Goal: Communication & Community: Answer question/provide support

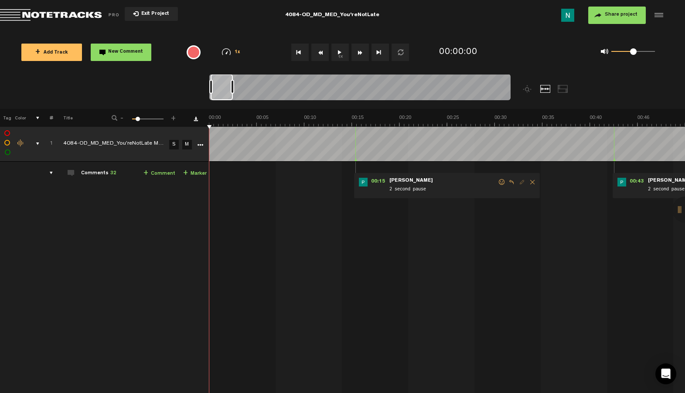
drag, startPoint x: 234, startPoint y: 88, endPoint x: 245, endPoint y: 88, distance: 11.3
click at [234, 88] on div at bounding box center [232, 87] width 3 height 14
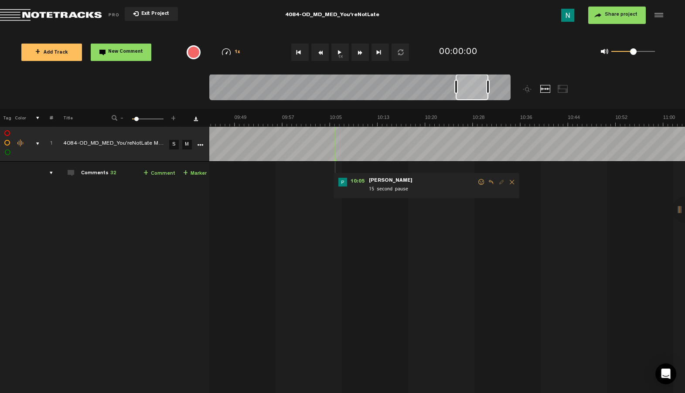
scroll to position [0, 3468]
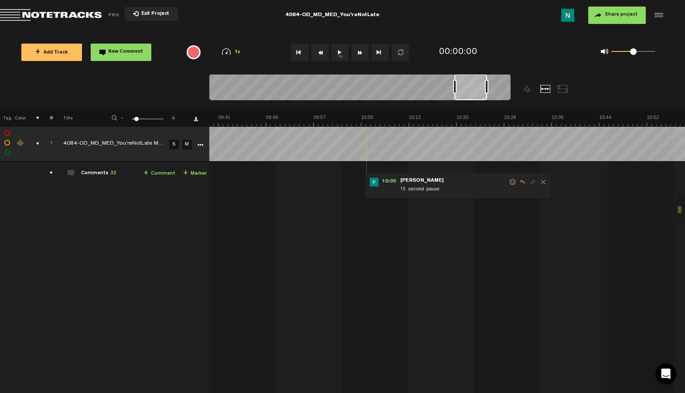
drag, startPoint x: 229, startPoint y: 92, endPoint x: 472, endPoint y: 97, distance: 243.9
click at [472, 97] on div at bounding box center [471, 87] width 33 height 26
click at [513, 180] on span at bounding box center [513, 182] width 9 height 6
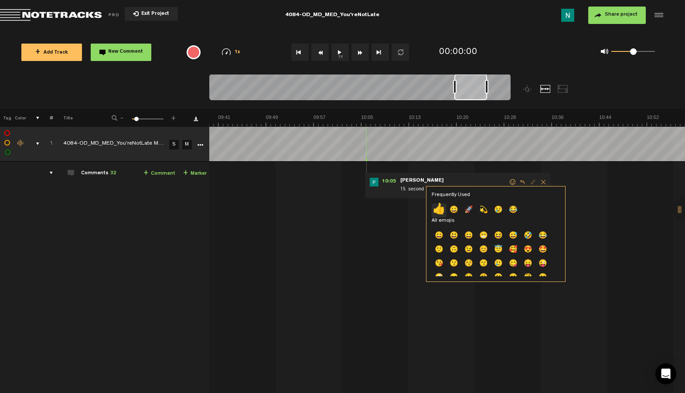
click at [444, 211] on p "👍" at bounding box center [439, 211] width 15 height 14
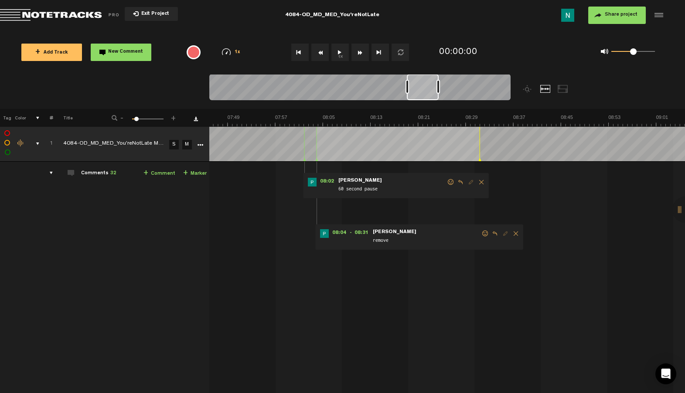
scroll to position [0, 2792]
drag, startPoint x: 468, startPoint y: 94, endPoint x: 421, endPoint y: 97, distance: 47.6
click at [421, 97] on div at bounding box center [423, 87] width 32 height 26
click at [485, 232] on span at bounding box center [485, 234] width 9 height 6
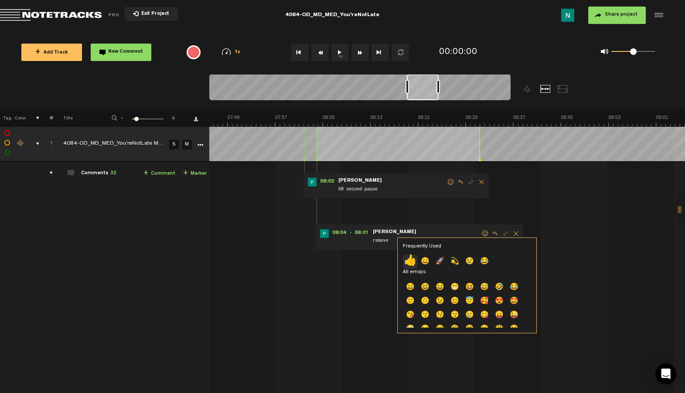
click at [411, 264] on p "👍" at bounding box center [410, 262] width 15 height 14
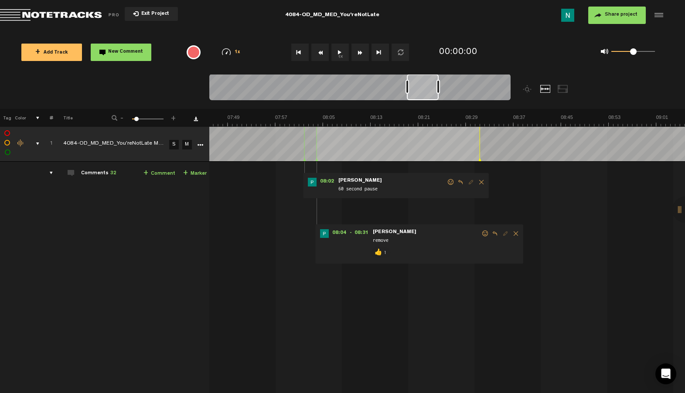
click at [449, 184] on span at bounding box center [451, 182] width 9 height 6
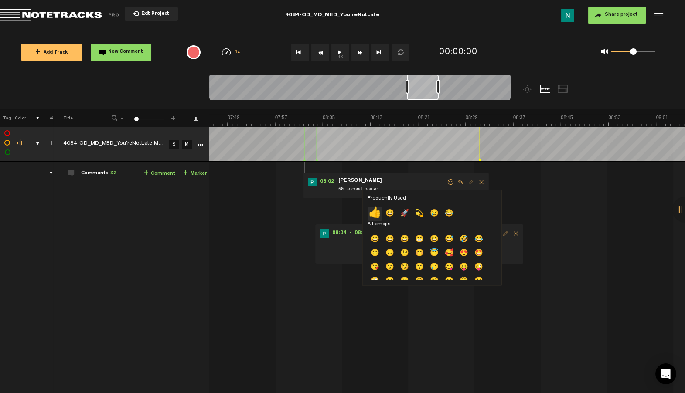
click at [378, 212] on p "👍" at bounding box center [375, 214] width 15 height 14
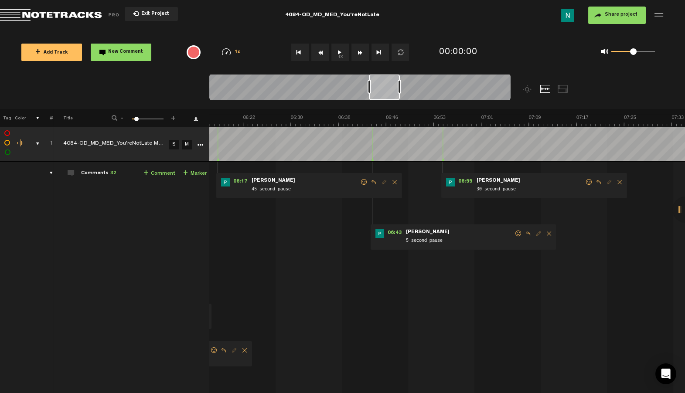
scroll to position [0, 2246]
drag, startPoint x: 427, startPoint y: 98, endPoint x: 389, endPoint y: 103, distance: 38.6
click at [389, 103] on div at bounding box center [359, 88] width 301 height 29
click at [596, 182] on span at bounding box center [595, 182] width 9 height 6
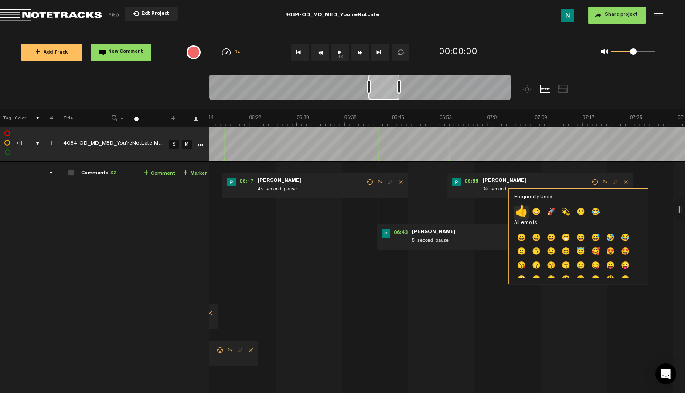
click at [518, 212] on p "👍" at bounding box center [521, 213] width 15 height 14
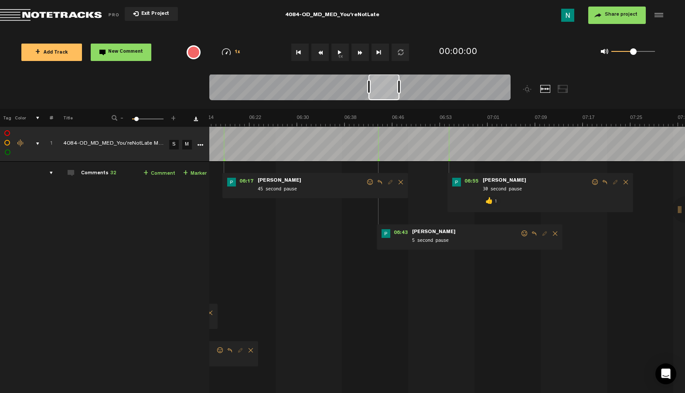
click at [522, 232] on span at bounding box center [524, 234] width 9 height 6
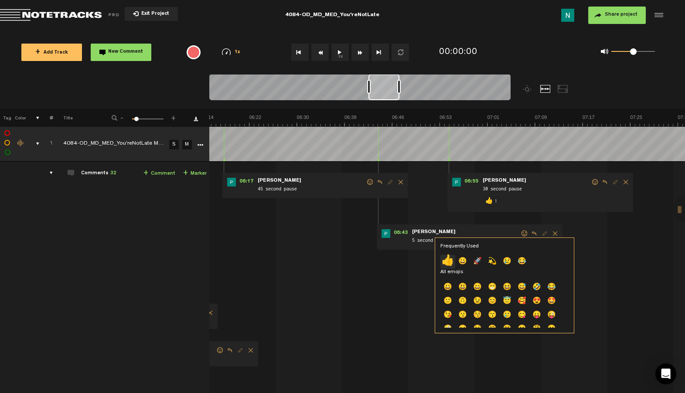
click at [445, 261] on p "👍" at bounding box center [448, 262] width 15 height 14
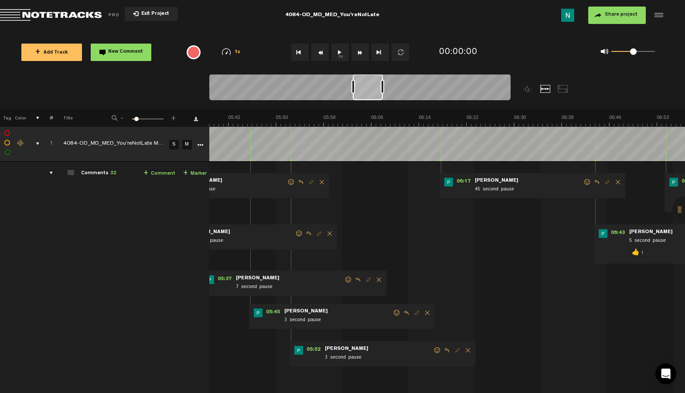
scroll to position [0, 2016]
drag, startPoint x: 391, startPoint y: 95, endPoint x: 375, endPoint y: 97, distance: 16.3
click at [375, 97] on div at bounding box center [368, 87] width 30 height 26
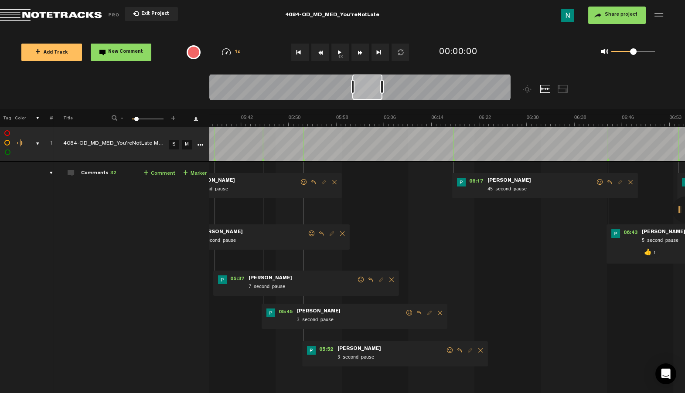
click at [603, 181] on span at bounding box center [600, 182] width 9 height 6
click at [600, 185] on span at bounding box center [600, 182] width 9 height 6
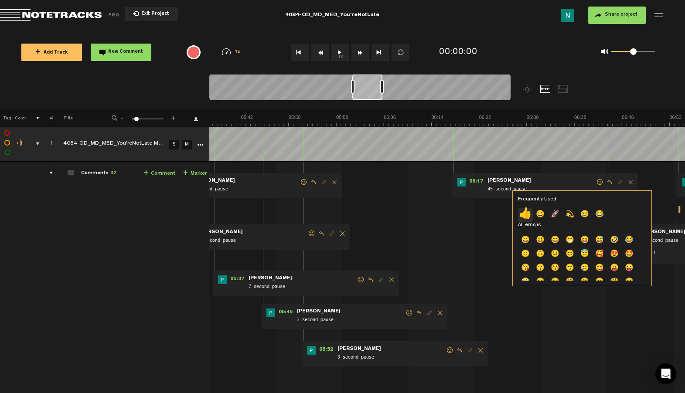
click at [523, 215] on p "👍" at bounding box center [525, 215] width 15 height 14
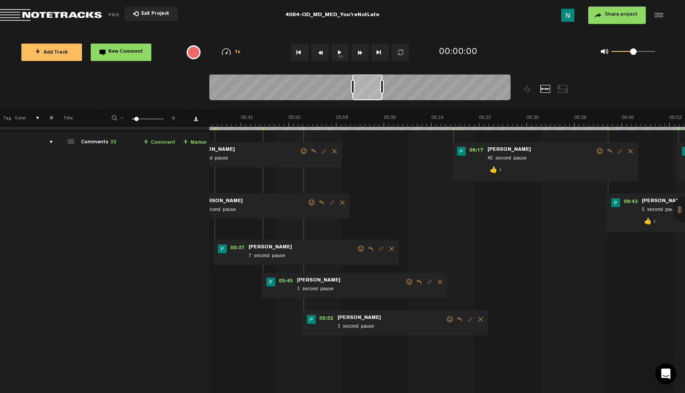
scroll to position [25, 0]
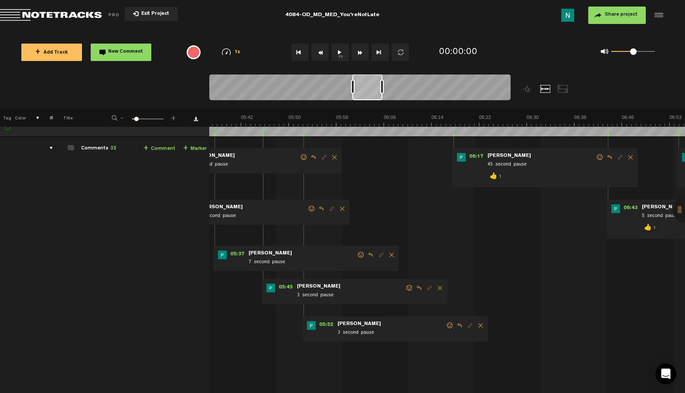
click at [449, 326] on span at bounding box center [450, 326] width 9 height 6
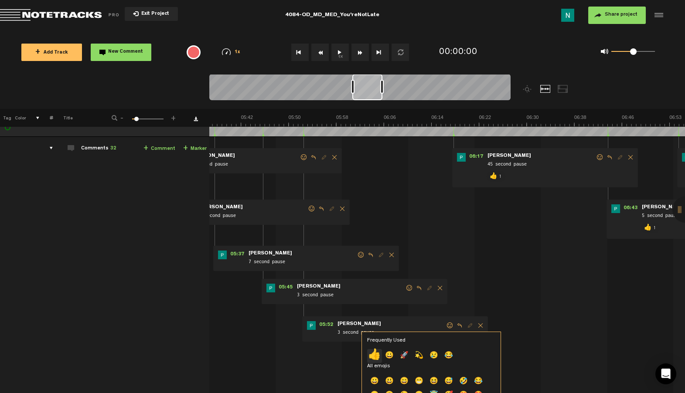
click at [373, 352] on p "👍" at bounding box center [374, 356] width 15 height 14
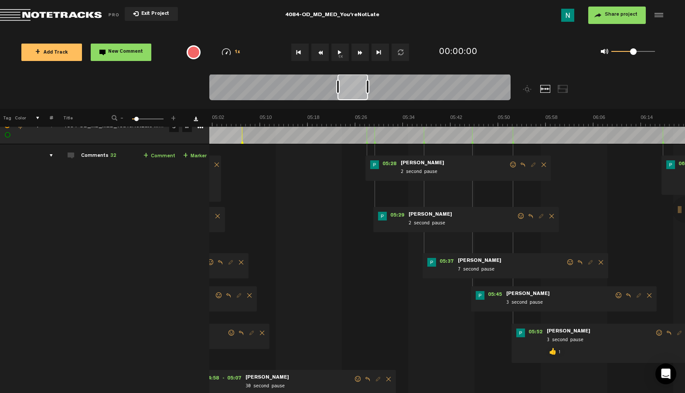
scroll to position [17, 0]
click at [619, 296] on span at bounding box center [619, 296] width 9 height 6
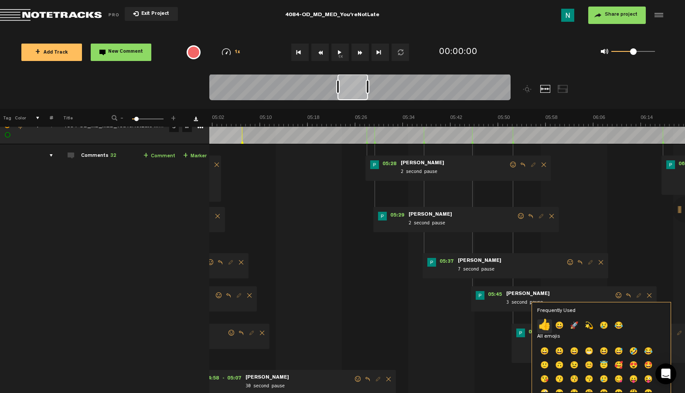
click at [545, 327] on p "👍" at bounding box center [544, 327] width 15 height 14
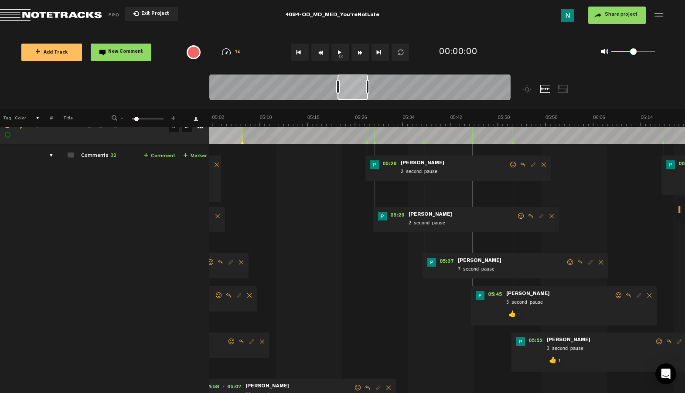
click at [570, 263] on span at bounding box center [570, 263] width 9 height 6
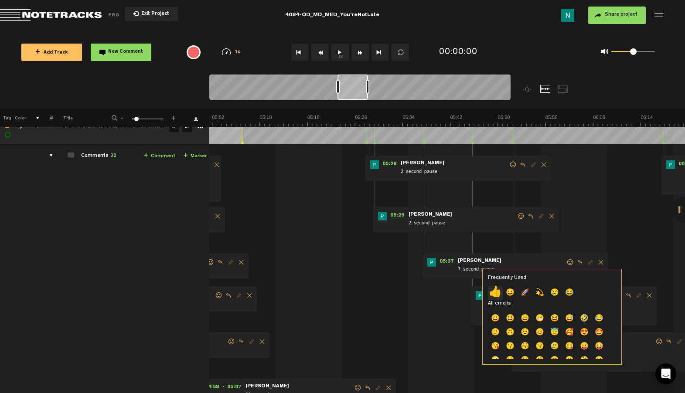
click at [495, 288] on p "👍" at bounding box center [495, 294] width 15 height 14
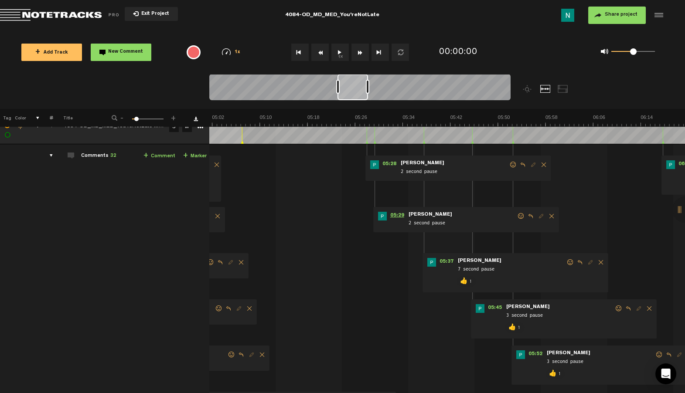
click at [398, 213] on span "05:29" at bounding box center [397, 216] width 21 height 9
click at [519, 215] on span at bounding box center [521, 216] width 9 height 6
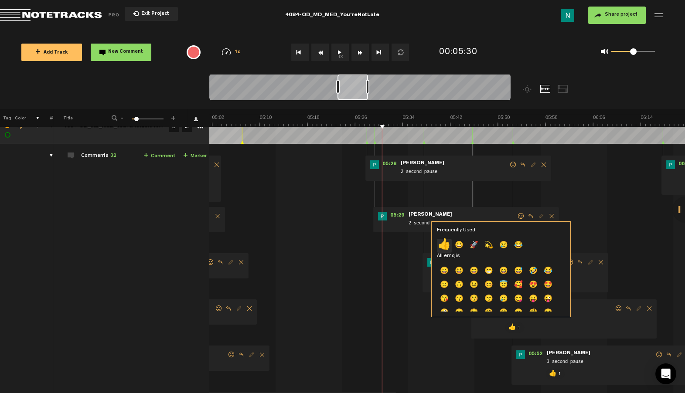
click at [444, 244] on p "👍" at bounding box center [444, 246] width 15 height 14
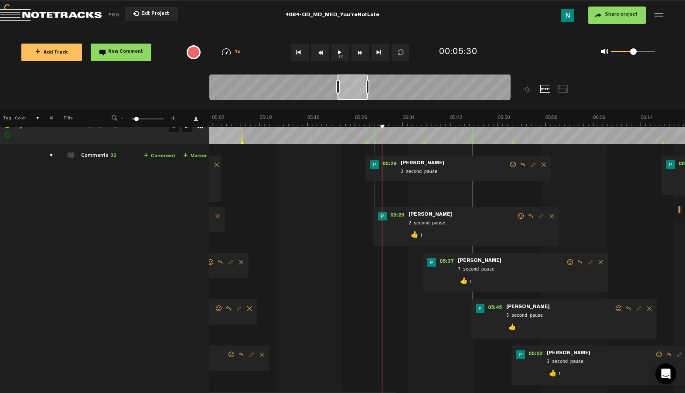
click at [513, 165] on span at bounding box center [513, 165] width 9 height 6
click at [512, 164] on span at bounding box center [513, 165] width 9 height 6
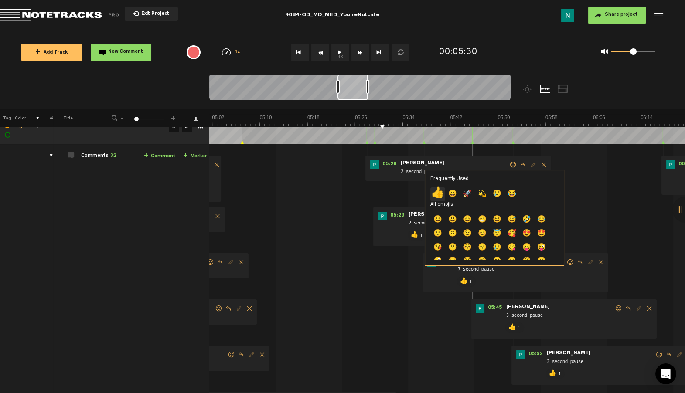
click at [436, 191] on p "👍" at bounding box center [438, 195] width 15 height 14
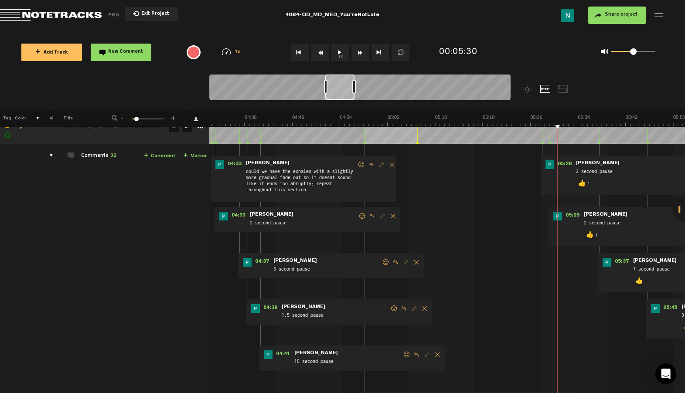
scroll to position [0, 1631]
drag, startPoint x: 359, startPoint y: 99, endPoint x: 347, endPoint y: 100, distance: 12.3
click at [347, 100] on div at bounding box center [339, 87] width 29 height 26
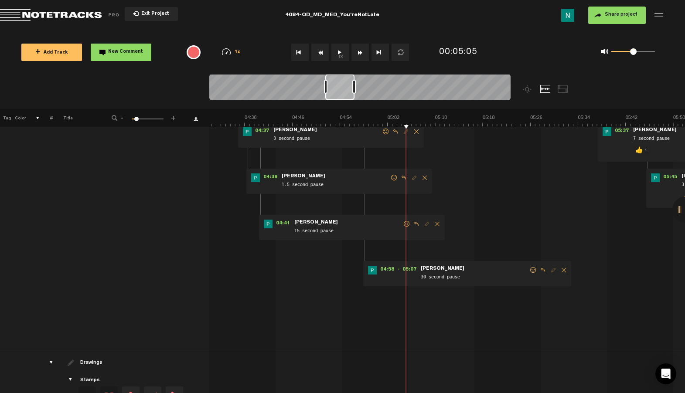
scroll to position [181, 0]
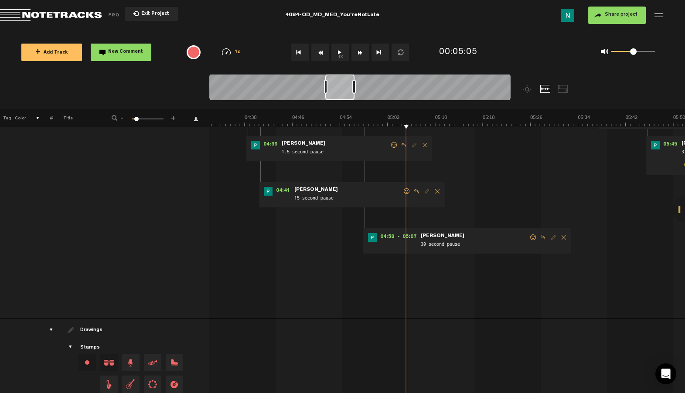
click at [533, 239] on span at bounding box center [533, 238] width 9 height 6
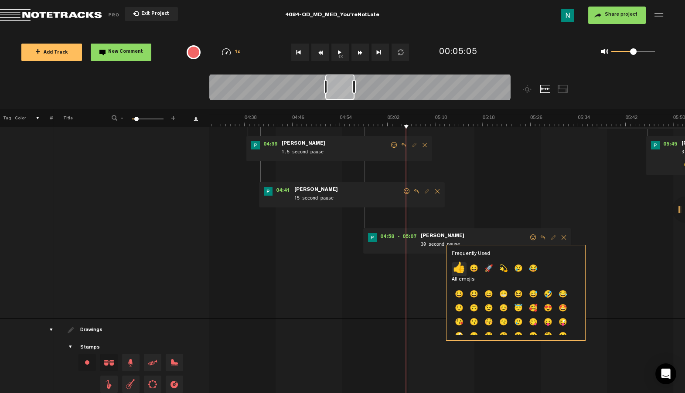
click at [457, 272] on p "👍" at bounding box center [459, 270] width 15 height 14
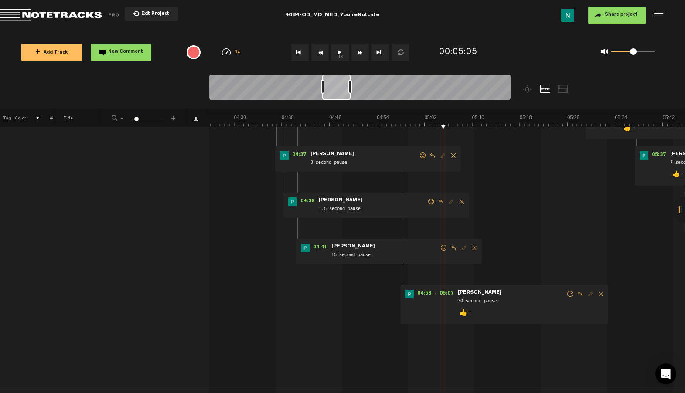
scroll to position [0, 1576]
click at [341, 99] on div at bounding box center [336, 87] width 28 height 26
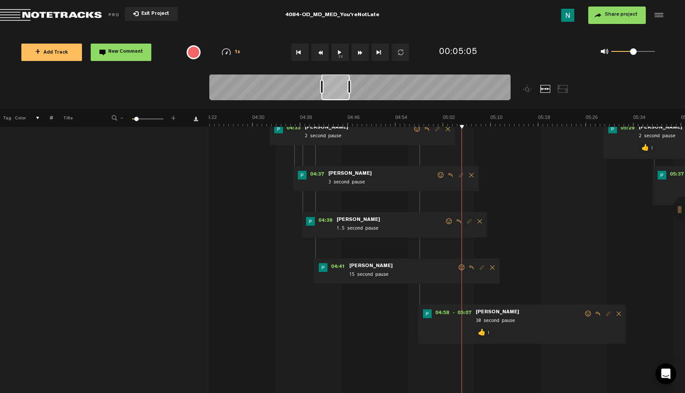
click at [458, 267] on span at bounding box center [462, 268] width 9 height 6
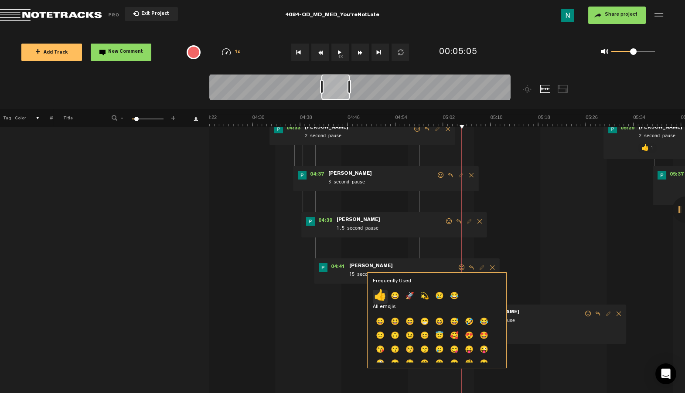
click at [379, 297] on p "👍" at bounding box center [380, 297] width 15 height 14
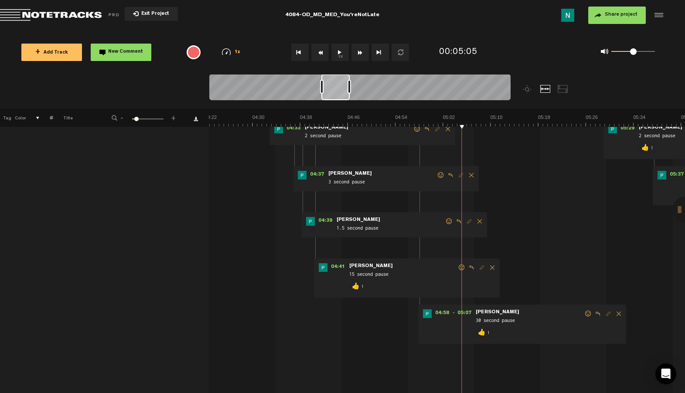
click at [445, 220] on span at bounding box center [449, 222] width 9 height 6
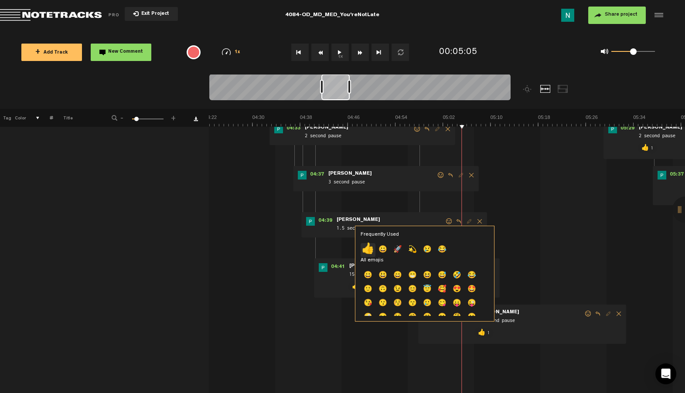
click at [361, 250] on p "👍" at bounding box center [368, 250] width 15 height 14
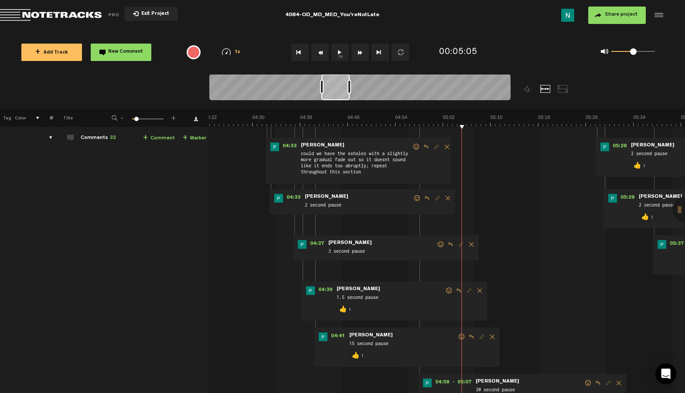
scroll to position [0, 7]
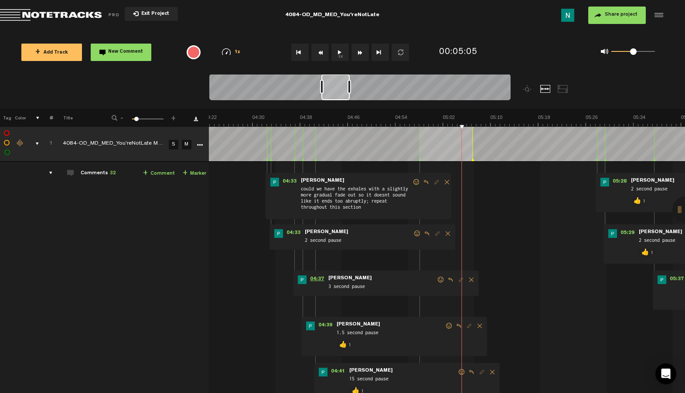
click at [307, 277] on span "04:37" at bounding box center [317, 280] width 21 height 9
click at [323, 327] on span "04:39" at bounding box center [325, 326] width 21 height 9
click at [309, 276] on span "04:37" at bounding box center [317, 280] width 21 height 9
click at [283, 234] on span "04:33" at bounding box center [293, 233] width 21 height 9
click at [413, 233] on span at bounding box center [417, 234] width 9 height 6
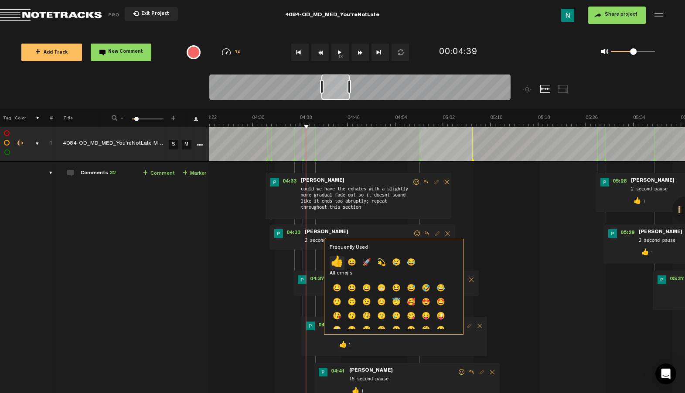
click at [338, 265] on p "👍" at bounding box center [337, 263] width 15 height 14
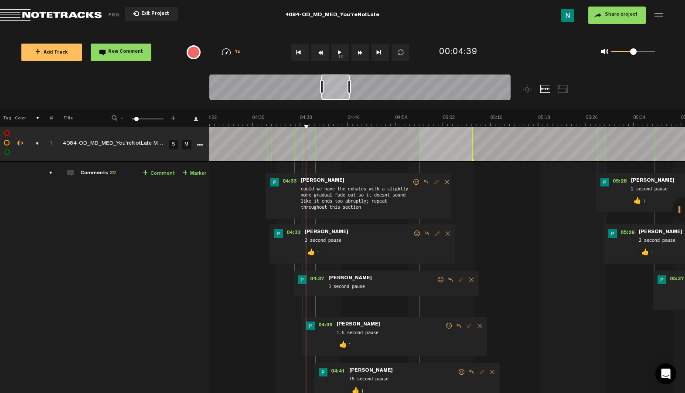
click at [412, 182] on span at bounding box center [416, 182] width 9 height 6
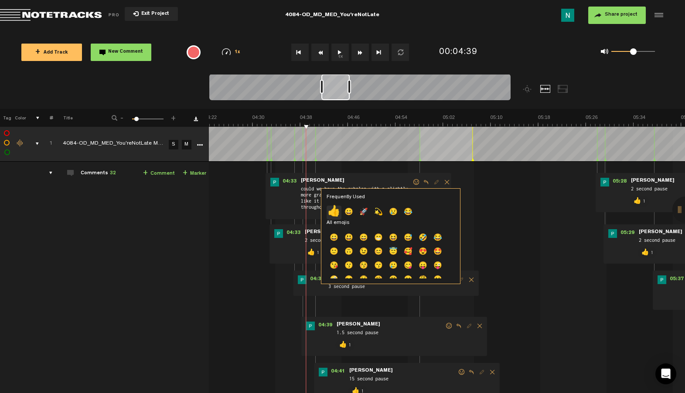
click at [329, 214] on p "👍" at bounding box center [334, 213] width 15 height 14
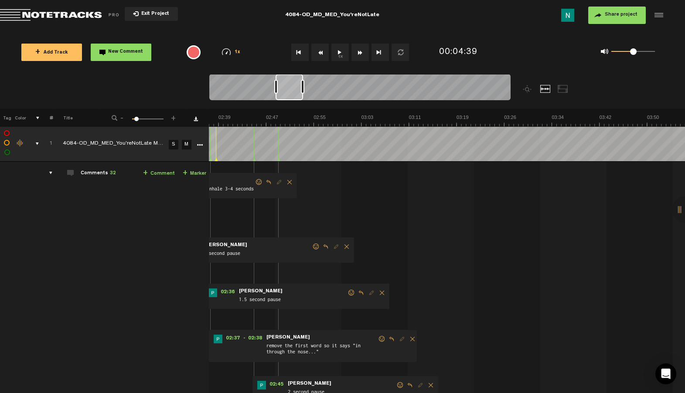
scroll to position [0, 868]
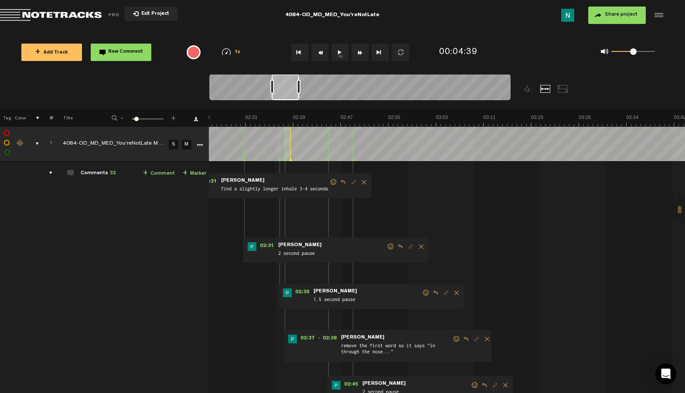
drag, startPoint x: 332, startPoint y: 96, endPoint x: 282, endPoint y: 110, distance: 51.5
click at [282, 31] on div "Loading... 100% + Add Track New Comment 1x 0.25x 0.5x 0.75x 1x 1.25x 1.5x 1.75x…" at bounding box center [342, 31] width 685 height 0
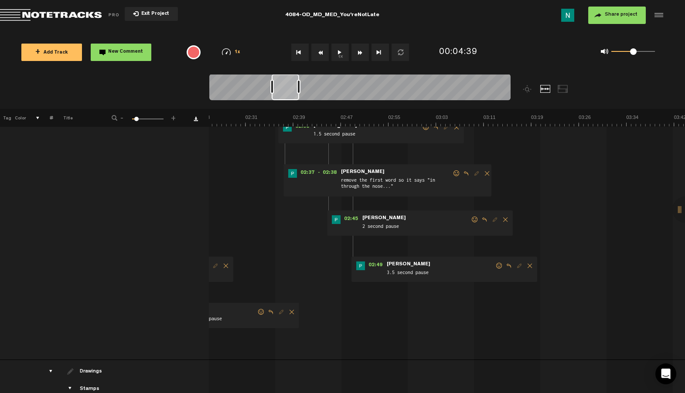
scroll to position [164, 7]
click at [369, 266] on span "02:49" at bounding box center [375, 268] width 21 height 9
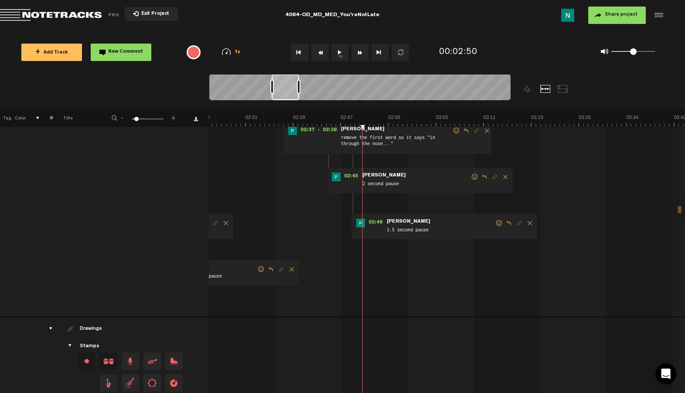
scroll to position [171, 7]
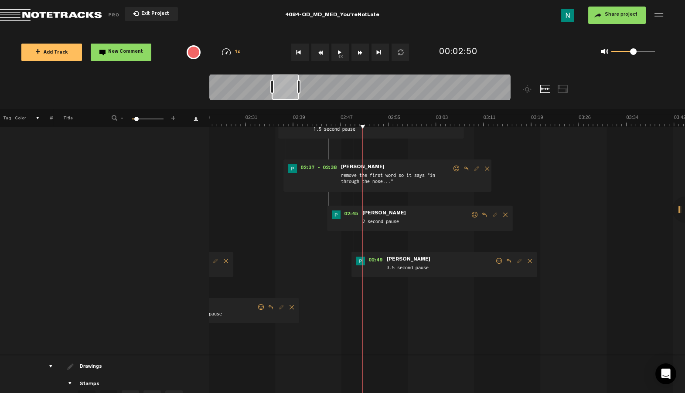
click at [495, 263] on span at bounding box center [499, 261] width 9 height 6
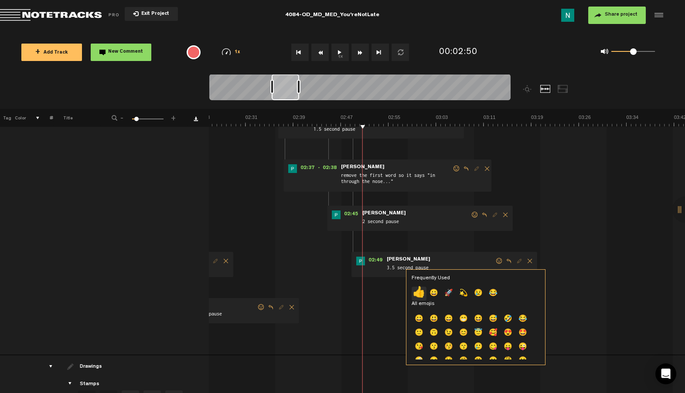
click at [418, 292] on p "👍" at bounding box center [419, 294] width 15 height 14
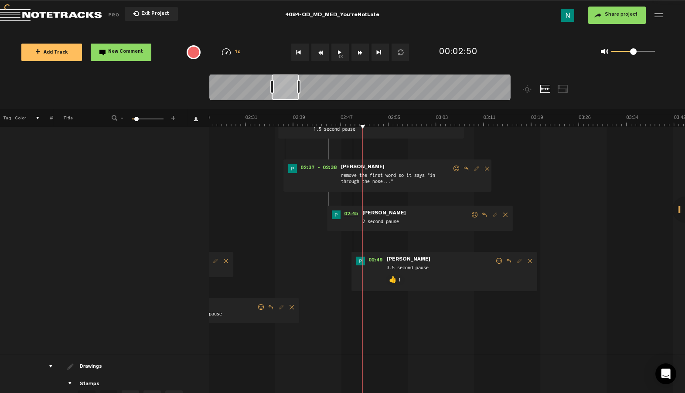
click at [346, 216] on span "02:45" at bounding box center [351, 215] width 21 height 9
click at [471, 215] on span at bounding box center [475, 215] width 9 height 6
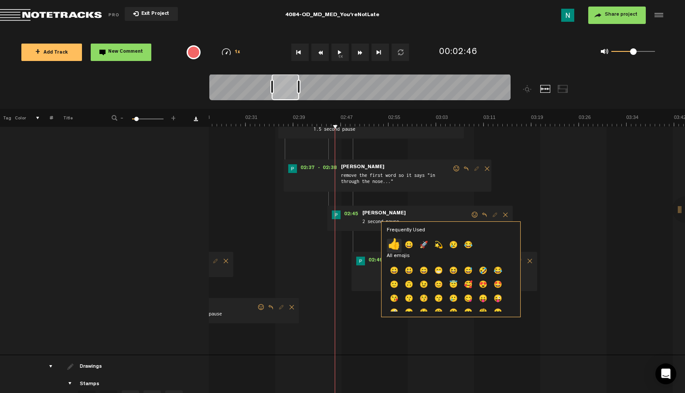
click at [397, 244] on p "👍" at bounding box center [394, 246] width 15 height 14
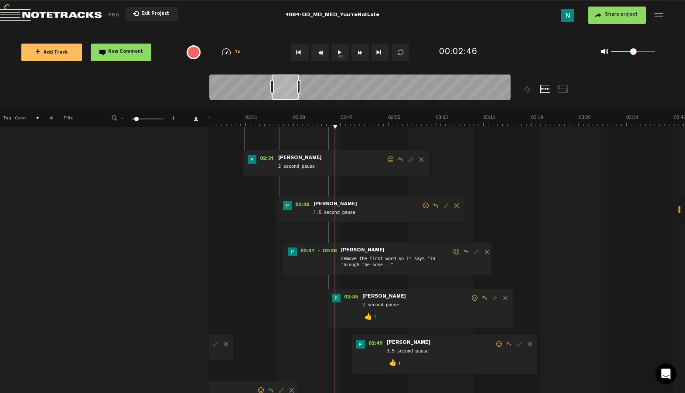
scroll to position [76, 7]
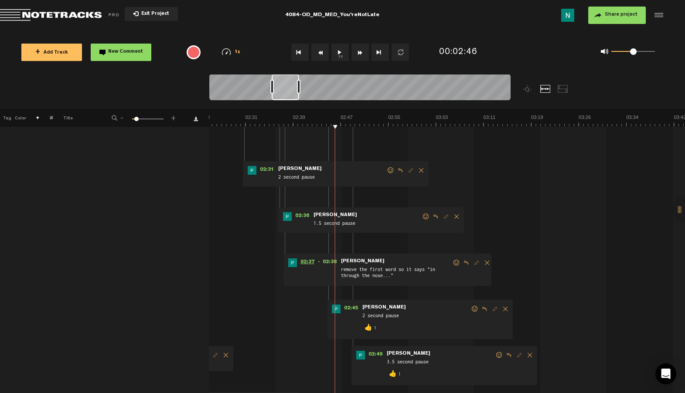
click at [299, 259] on span "02:37" at bounding box center [307, 263] width 21 height 9
drag, startPoint x: 448, startPoint y: 261, endPoint x: 437, endPoint y: 261, distance: 10.9
click at [452, 261] on span at bounding box center [456, 263] width 9 height 6
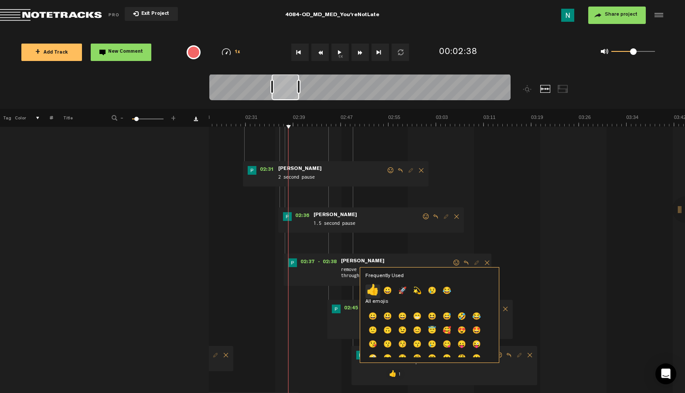
click at [372, 290] on p "👍" at bounding box center [373, 292] width 15 height 14
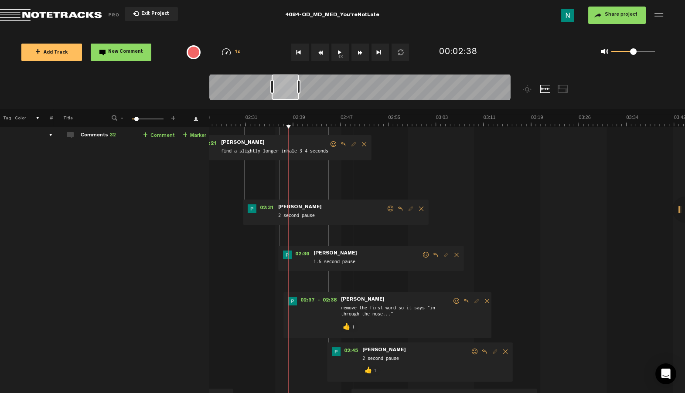
scroll to position [0, 816]
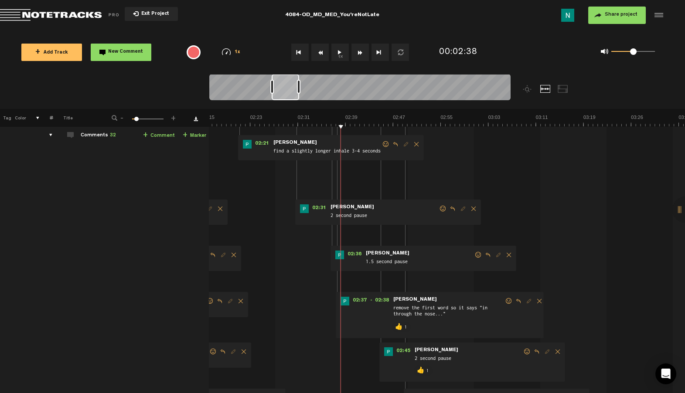
click at [474, 253] on span at bounding box center [478, 255] width 9 height 6
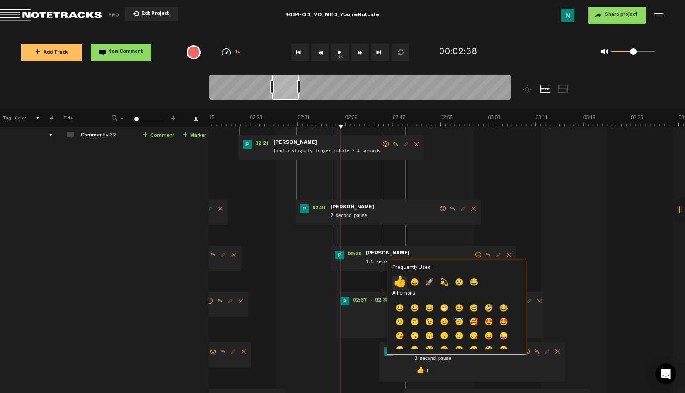
click at [397, 282] on p "👍" at bounding box center [400, 284] width 15 height 14
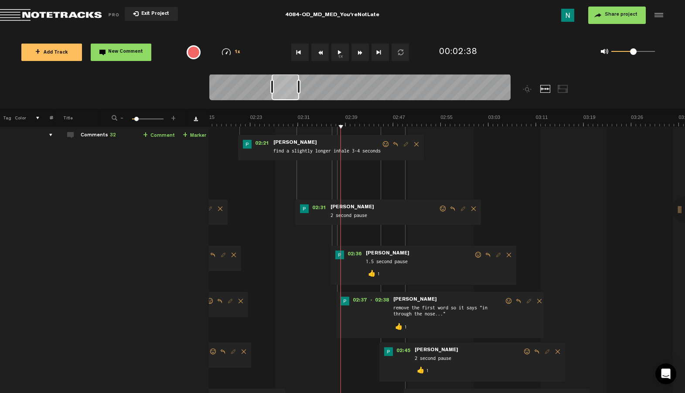
click at [439, 208] on span at bounding box center [443, 209] width 9 height 6
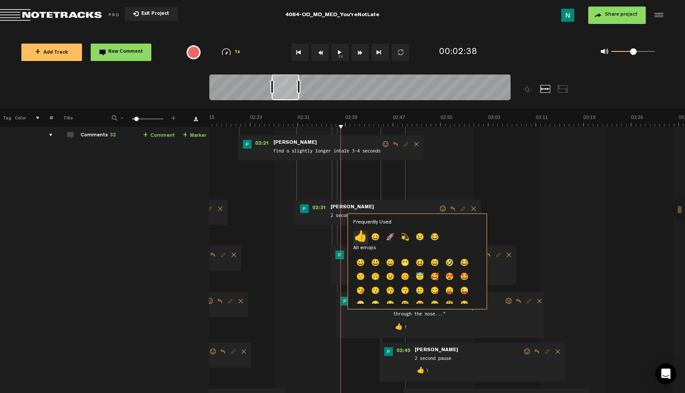
click at [366, 237] on p "👍" at bounding box center [360, 238] width 15 height 14
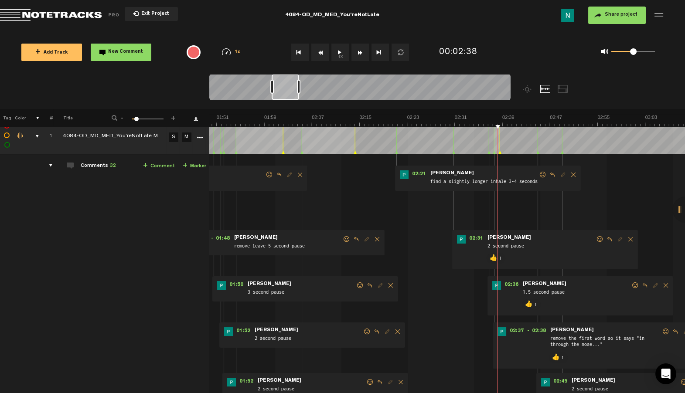
scroll to position [0, 5]
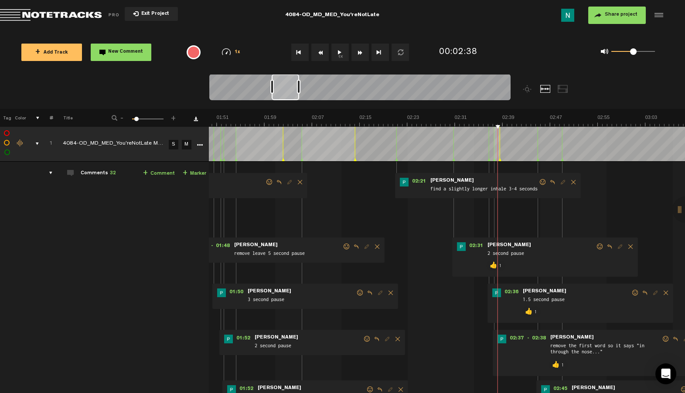
click at [539, 183] on span at bounding box center [543, 182] width 9 height 6
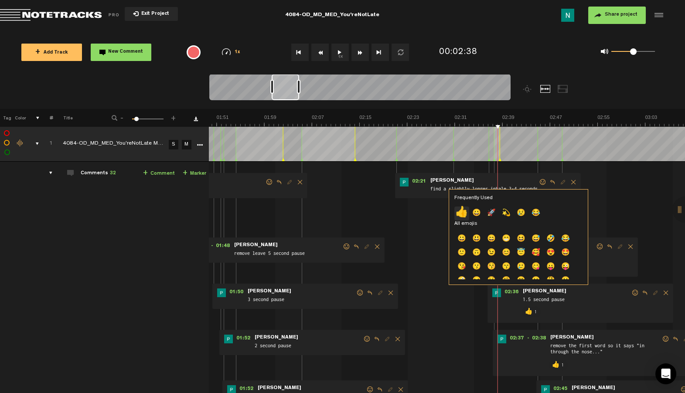
click at [460, 213] on p "👍" at bounding box center [462, 214] width 15 height 14
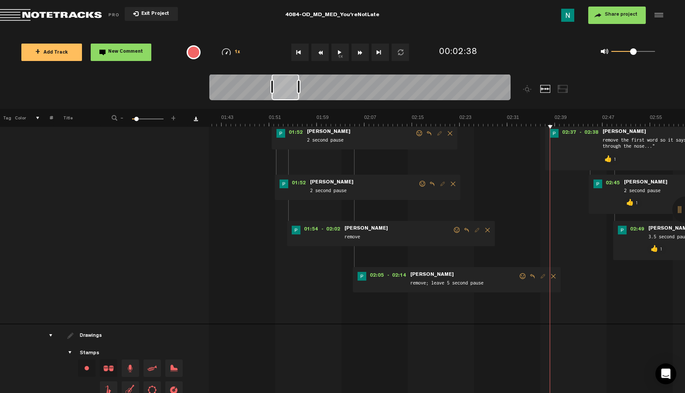
scroll to position [206, 3]
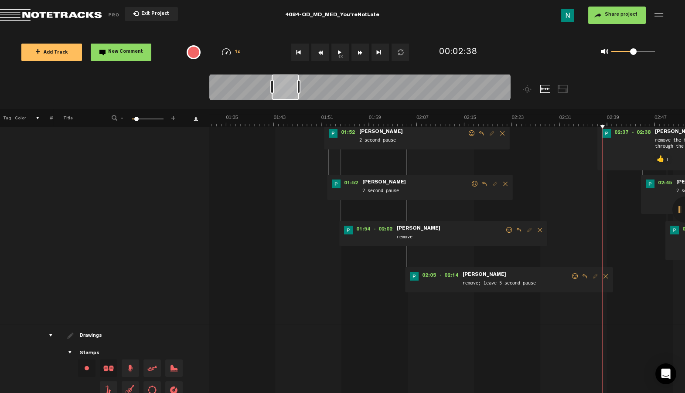
click at [575, 276] on span at bounding box center [575, 277] width 9 height 6
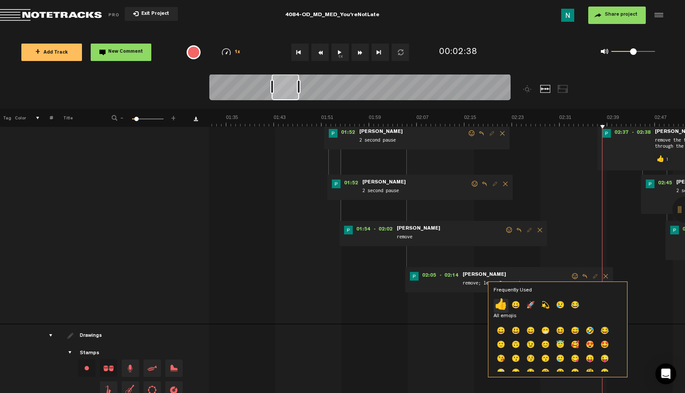
click at [502, 302] on p "👍" at bounding box center [501, 306] width 15 height 14
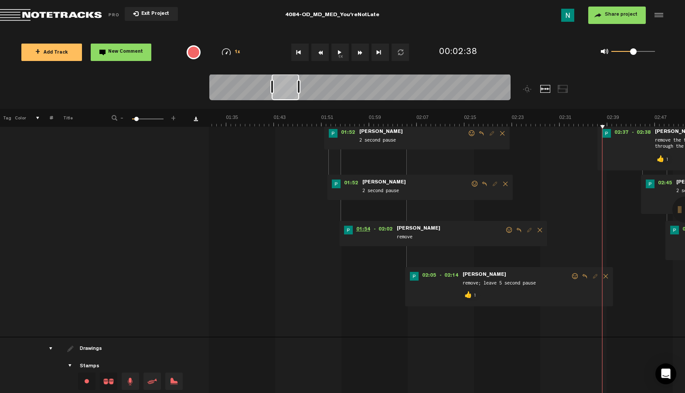
click at [359, 231] on span "01:54" at bounding box center [363, 230] width 21 height 9
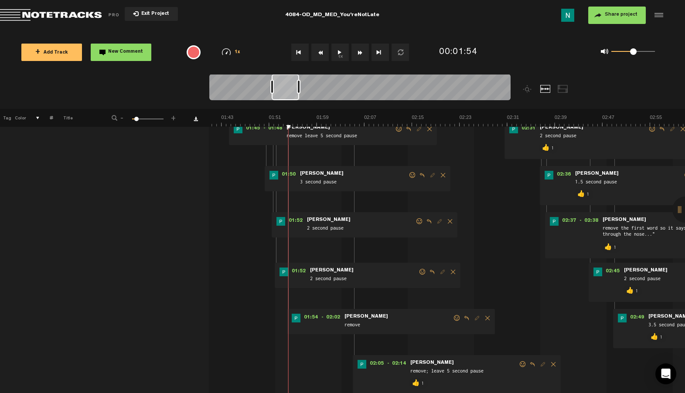
scroll to position [113, 3]
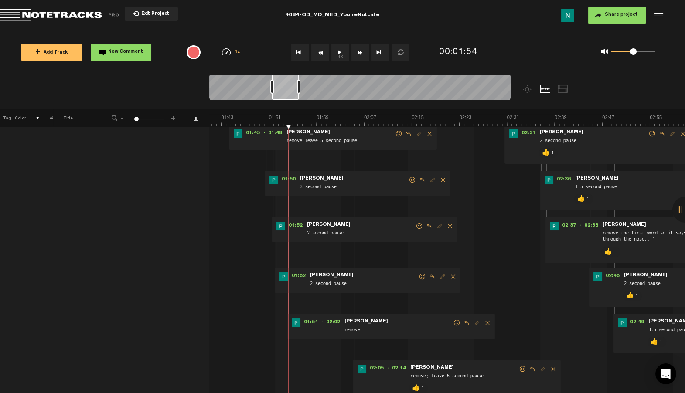
click at [454, 323] on span at bounding box center [457, 323] width 9 height 6
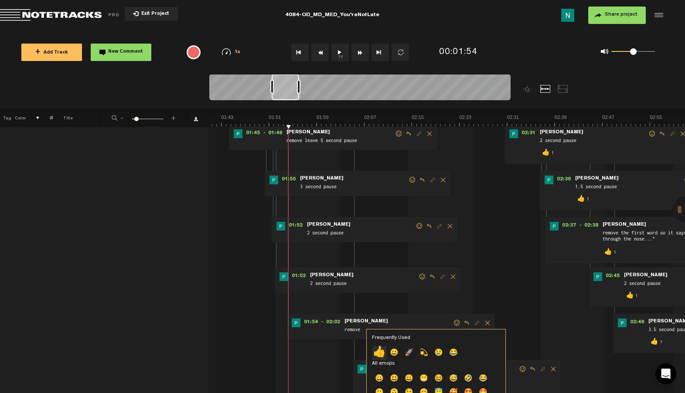
click at [376, 353] on p "👍" at bounding box center [379, 354] width 15 height 14
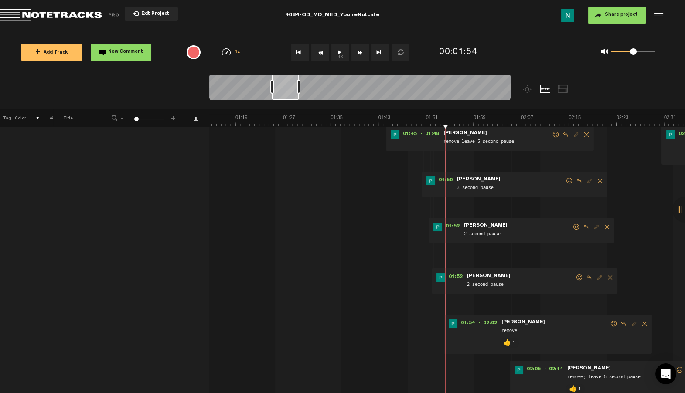
scroll to position [0, 554]
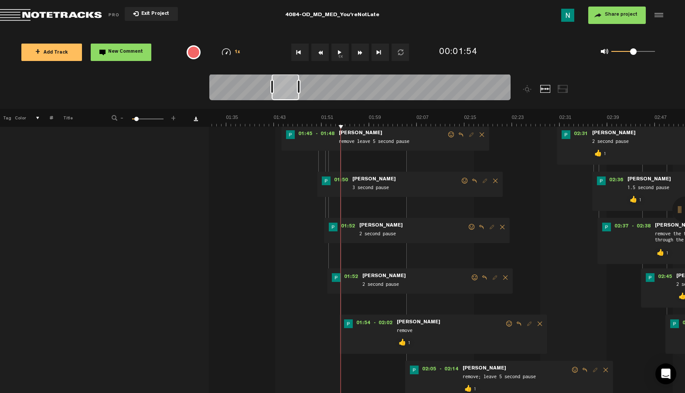
click at [471, 279] on span at bounding box center [475, 278] width 9 height 6
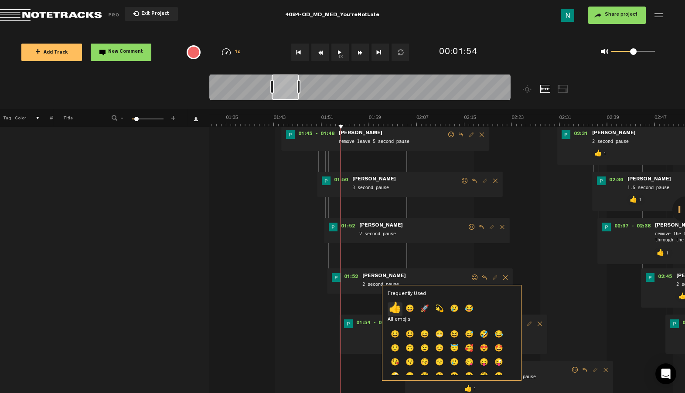
click at [395, 310] on p "👍" at bounding box center [395, 310] width 15 height 14
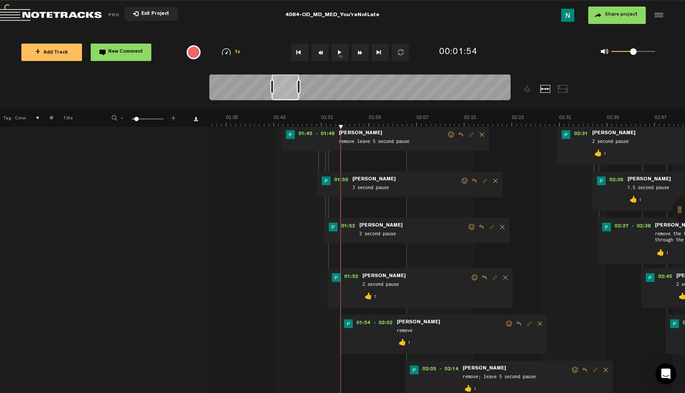
click at [468, 228] on span at bounding box center [472, 227] width 9 height 6
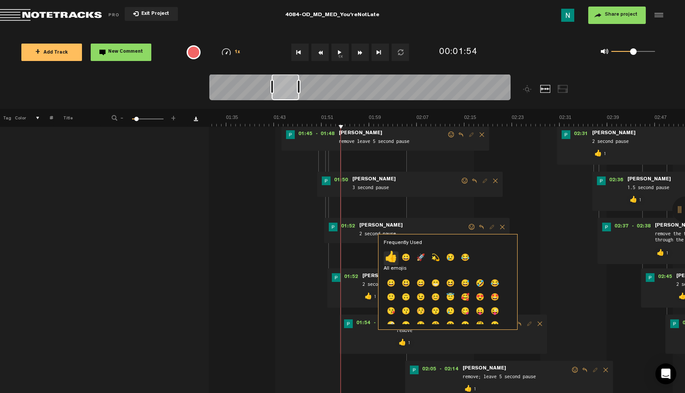
click at [393, 259] on p "👍" at bounding box center [391, 259] width 15 height 14
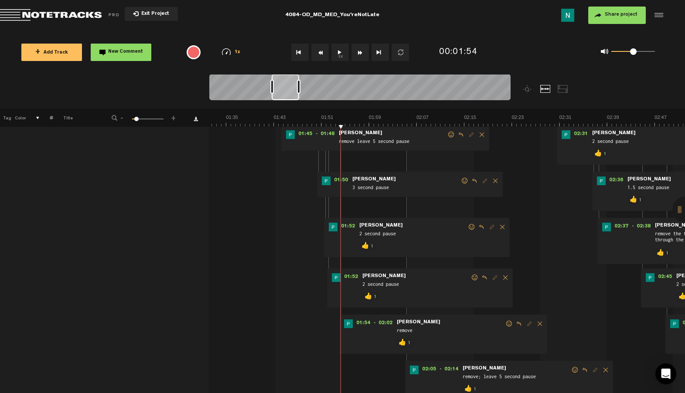
click at [461, 179] on span at bounding box center [465, 181] width 9 height 6
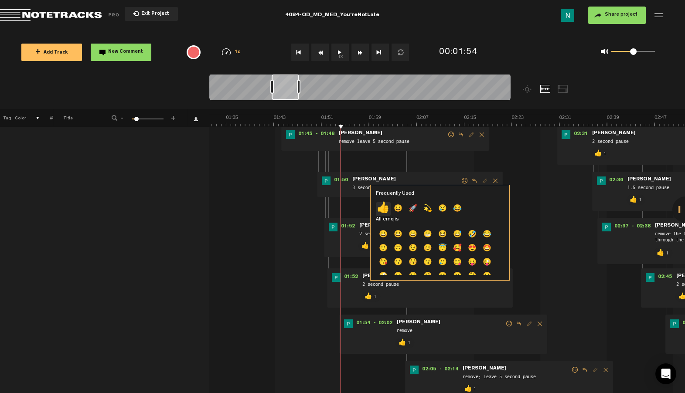
click at [385, 211] on p "👍" at bounding box center [383, 209] width 15 height 14
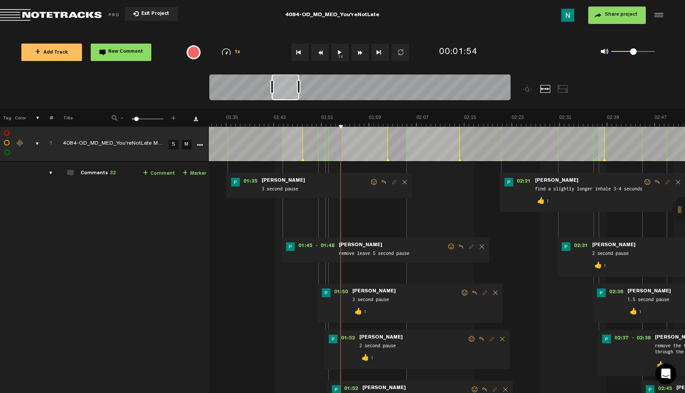
scroll to position [0, 7]
click at [447, 246] on span at bounding box center [451, 247] width 9 height 6
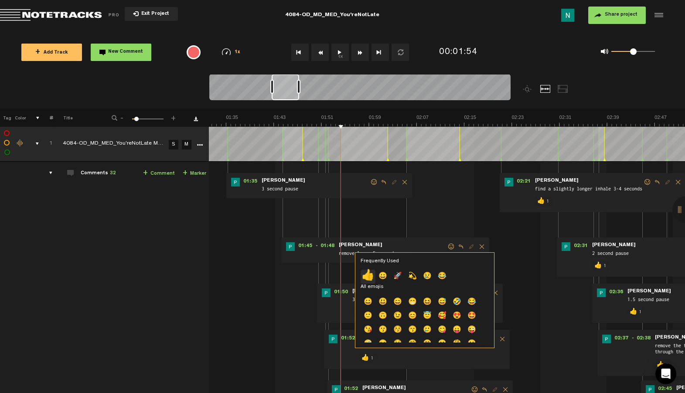
click at [363, 277] on p "👍" at bounding box center [368, 277] width 15 height 14
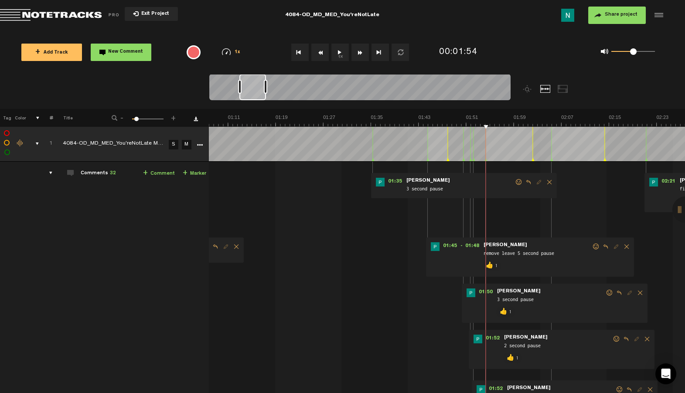
scroll to position [0, 403]
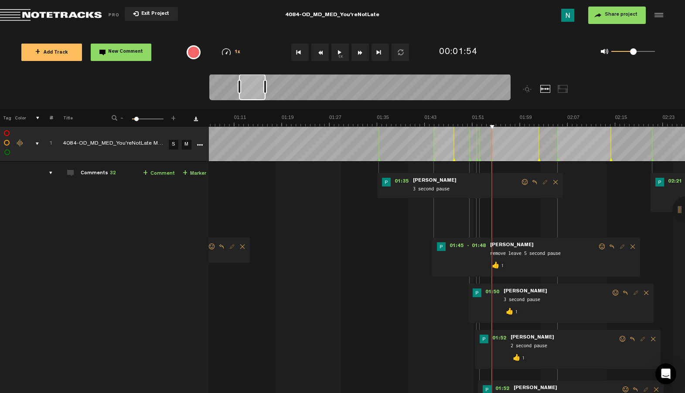
drag, startPoint x: 291, startPoint y: 97, endPoint x: 259, endPoint y: 101, distance: 33.0
click at [259, 101] on div at bounding box center [359, 88] width 301 height 29
click at [521, 180] on span at bounding box center [525, 182] width 9 height 6
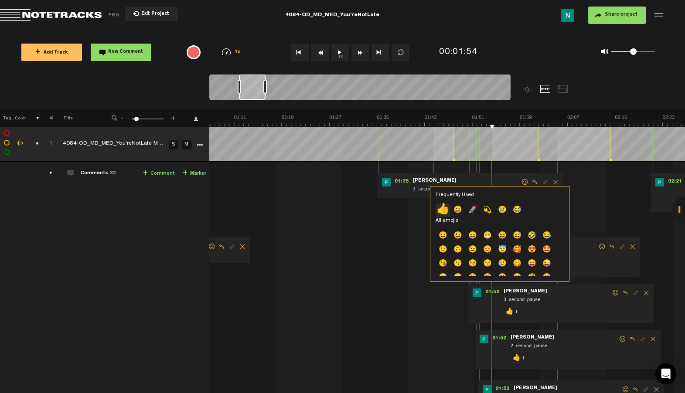
click at [442, 211] on p "👍" at bounding box center [443, 211] width 15 height 14
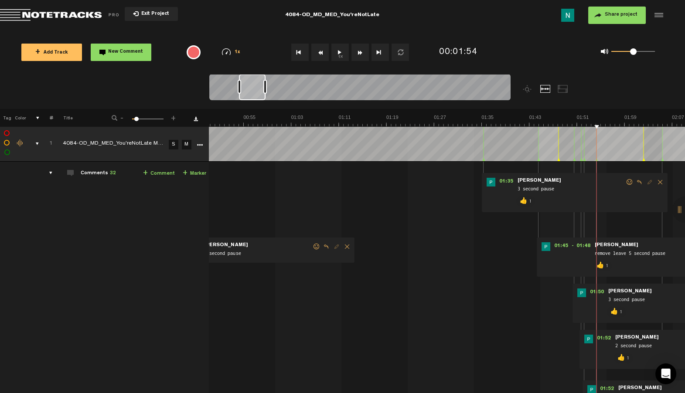
scroll to position [0, 0]
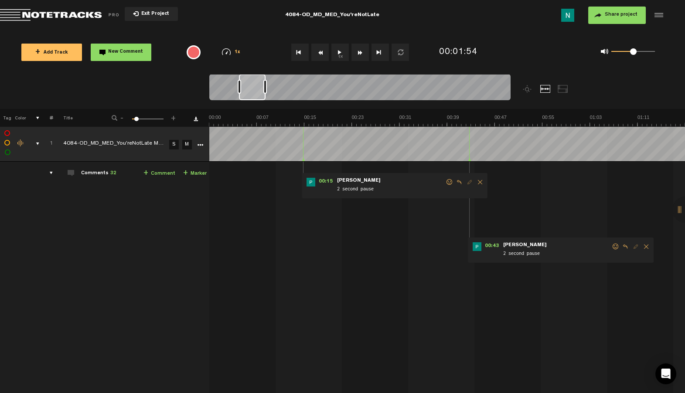
click at [615, 245] on span at bounding box center [616, 247] width 9 height 6
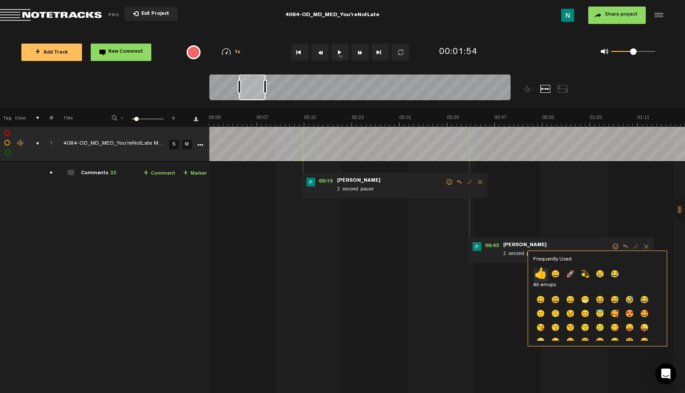
click at [540, 274] on p "👍" at bounding box center [540, 275] width 15 height 14
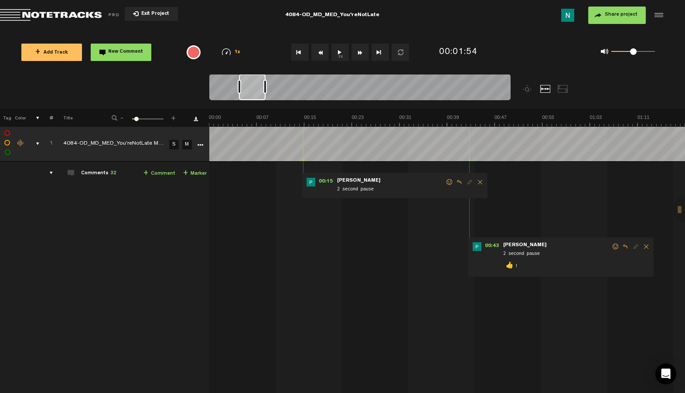
click at [448, 181] on span at bounding box center [449, 182] width 9 height 6
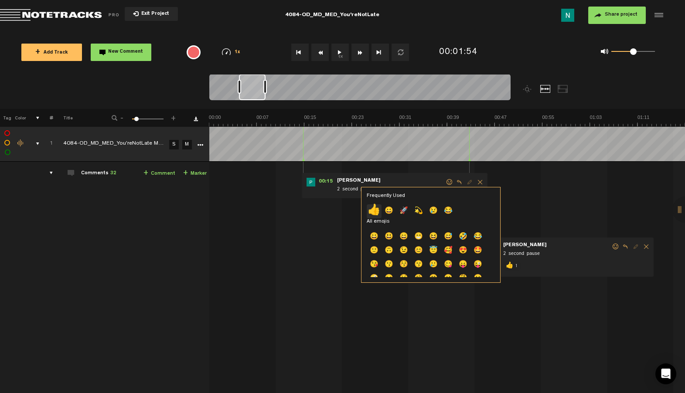
click at [378, 211] on p "👍" at bounding box center [374, 212] width 15 height 14
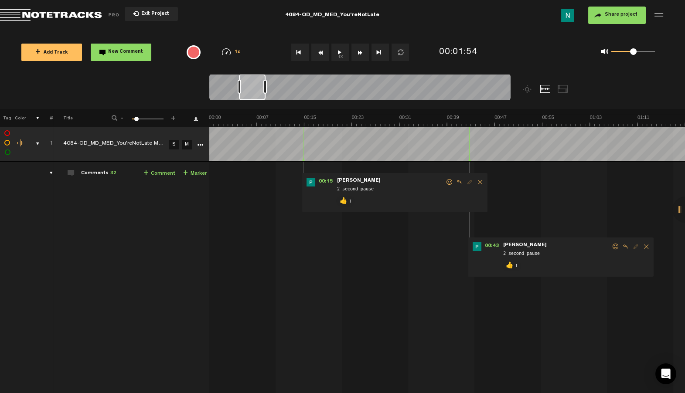
click at [36, 141] on div "comments, stamps & drawings" at bounding box center [34, 144] width 14 height 9
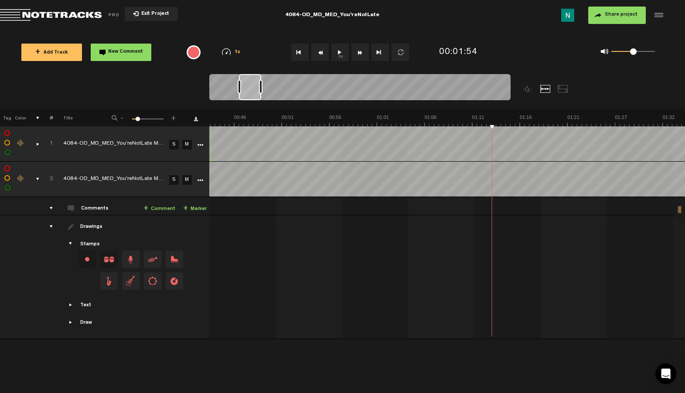
scroll to position [0, 627]
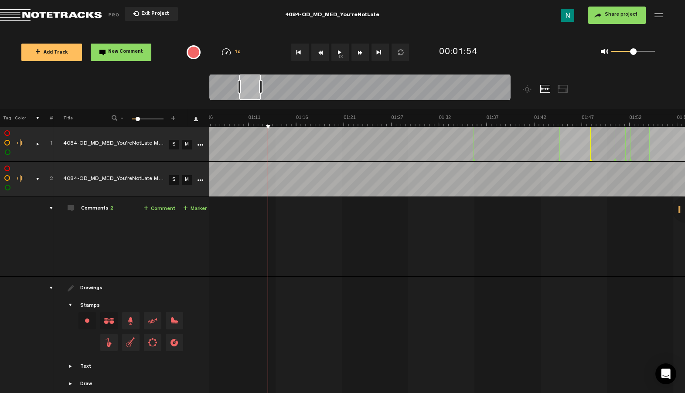
drag, startPoint x: 261, startPoint y: 86, endPoint x: 274, endPoint y: 86, distance: 13.1
click at [263, 86] on div at bounding box center [260, 87] width 3 height 14
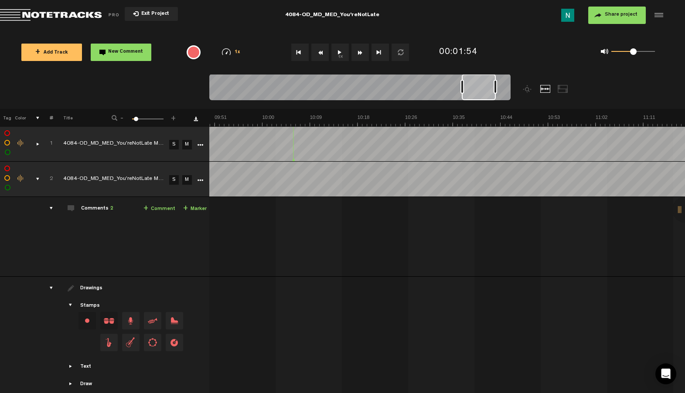
scroll to position [0, 3369]
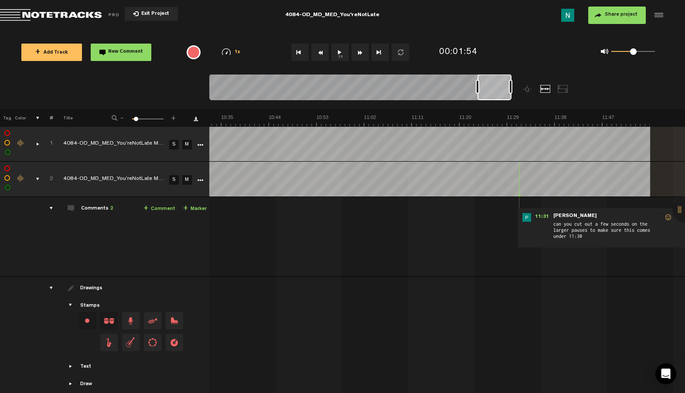
drag, startPoint x: 261, startPoint y: 96, endPoint x: 516, endPoint y: 88, distance: 254.9
click at [516, 88] on div at bounding box center [397, 91] width 377 height 35
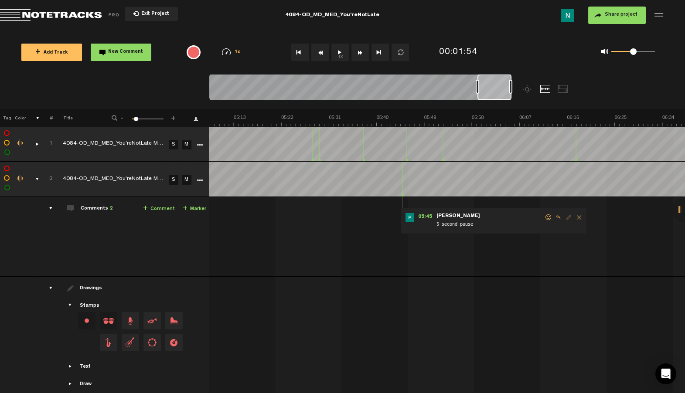
scroll to position [0, 1642]
click at [544, 217] on span at bounding box center [548, 218] width 9 height 6
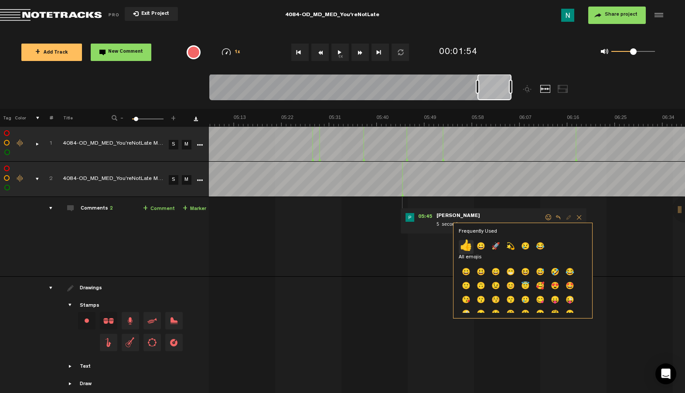
click at [459, 253] on p "👍" at bounding box center [466, 247] width 15 height 14
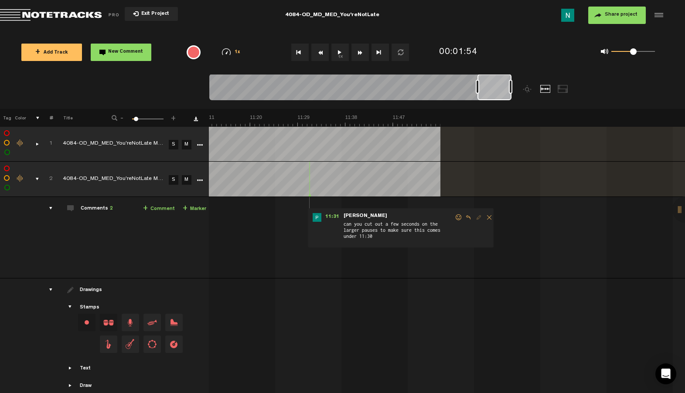
scroll to position [0, 0]
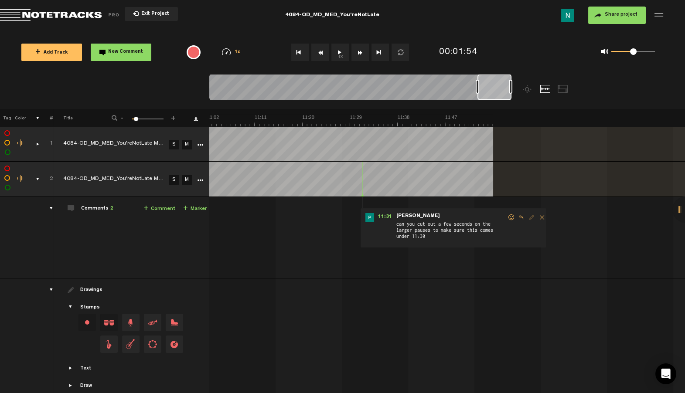
click at [509, 219] on span at bounding box center [511, 218] width 9 height 6
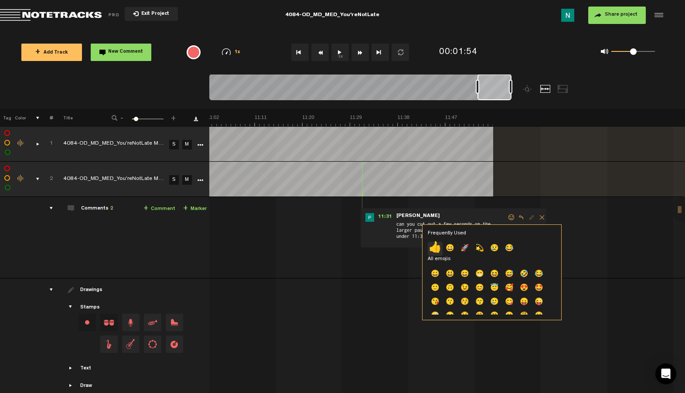
click at [432, 251] on p "👍" at bounding box center [435, 249] width 15 height 14
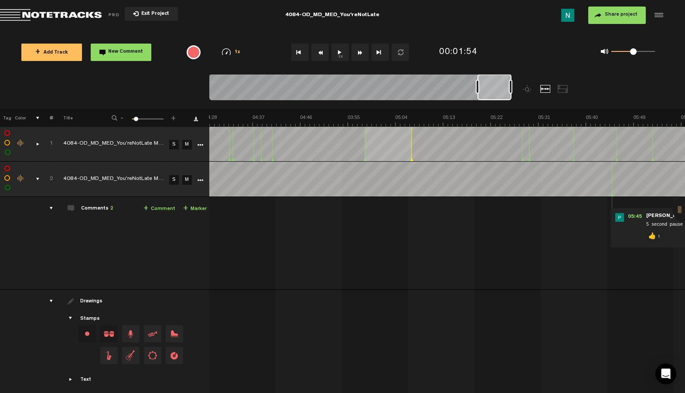
scroll to position [0, 1118]
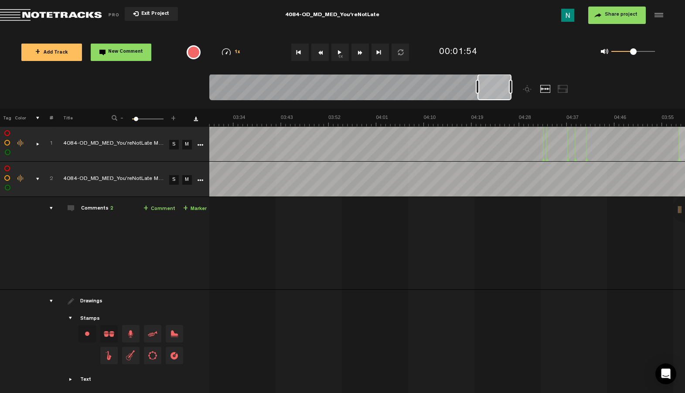
click at [38, 176] on div "comments, stamps & drawings" at bounding box center [34, 179] width 14 height 9
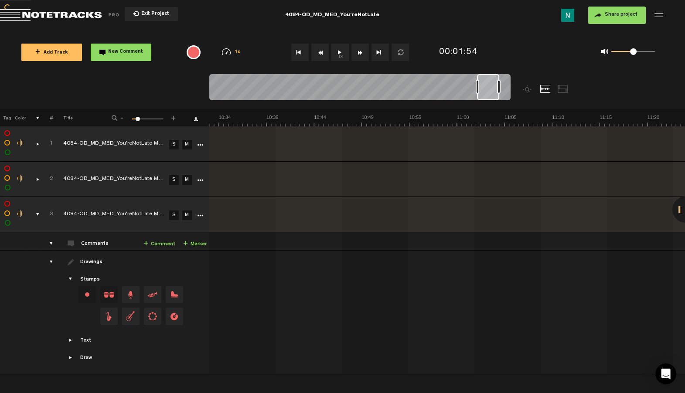
scroll to position [0, 5897]
